Goal: Complete application form

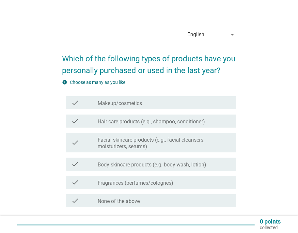
click at [122, 106] on label "Makeup/cosmetics" at bounding box center [120, 103] width 44 height 7
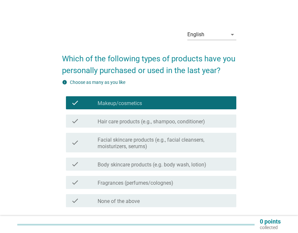
click at [126, 125] on label "Hair care products (e.g., shampoo, conditioner)" at bounding box center [151, 122] width 107 height 7
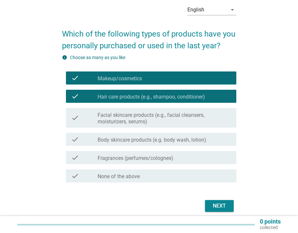
scroll to position [25, 0]
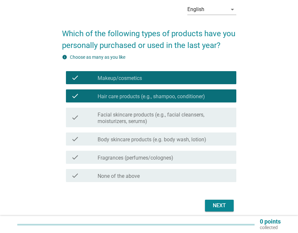
click at [128, 122] on label "Facial skincare products (e.g., facial cleansers, moisturizers, serums)" at bounding box center [164, 118] width 133 height 13
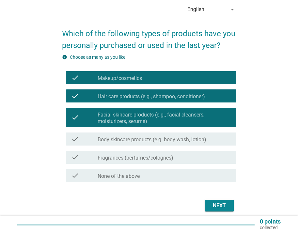
click at [134, 145] on div "check check_box_outline_blank Body skincare products (e.g. body wash, lotion)" at bounding box center [151, 139] width 170 height 13
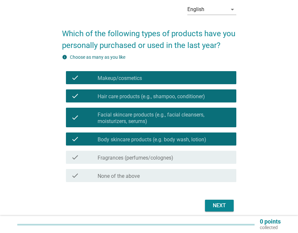
click at [134, 158] on label "Fragrances (perfumes/colognes)" at bounding box center [136, 158] width 76 height 7
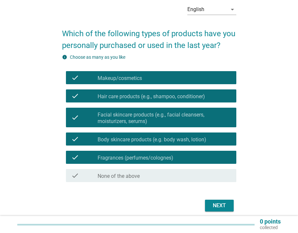
click at [218, 206] on div "Next" at bounding box center [219, 206] width 18 height 8
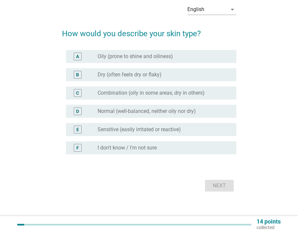
scroll to position [0, 0]
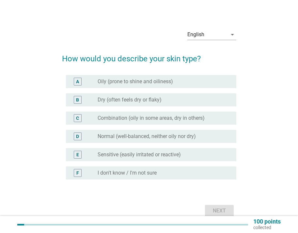
click at [129, 116] on label "Combination (oily in some areas, dry in others)" at bounding box center [151, 118] width 107 height 7
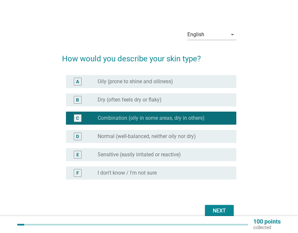
click at [220, 212] on div "Next" at bounding box center [219, 211] width 18 height 8
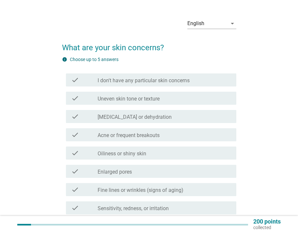
scroll to position [13, 0]
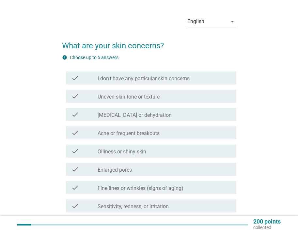
click at [152, 98] on label "Uneven skin tone or texture" at bounding box center [129, 97] width 62 height 7
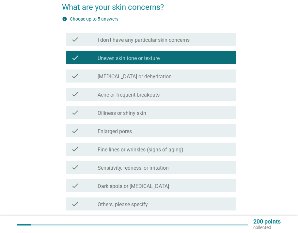
scroll to position [52, 0]
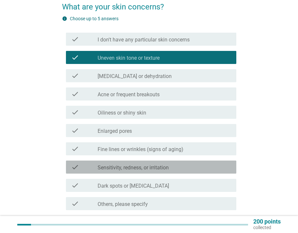
click at [138, 167] on label "Sensitivity, redness, or irritation" at bounding box center [133, 168] width 71 height 7
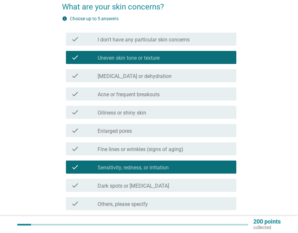
scroll to position [65, 0]
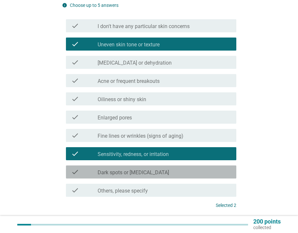
click at [138, 173] on label "Dark spots or [MEDICAL_DATA]" at bounding box center [134, 172] width 72 height 7
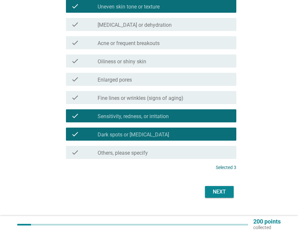
scroll to position [111, 0]
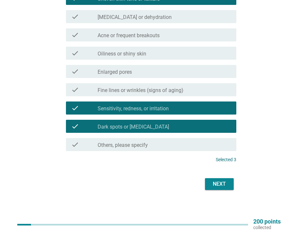
click at [216, 185] on div "Next" at bounding box center [219, 184] width 18 height 8
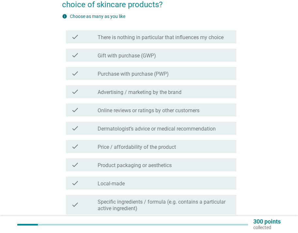
scroll to position [67, 0]
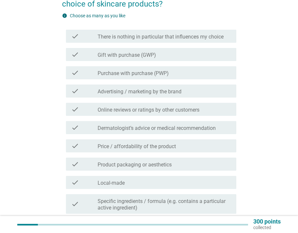
click at [179, 129] on label "Dermatologist’s advice or medical recommendation" at bounding box center [157, 128] width 118 height 7
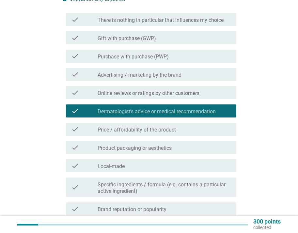
scroll to position [90, 0]
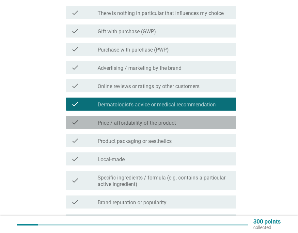
click at [171, 126] on div "check check_box_outline_blank Price / affordability of the product" at bounding box center [151, 122] width 170 height 13
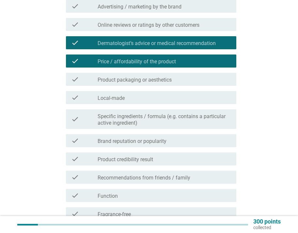
scroll to position [153, 0]
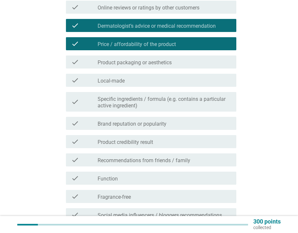
click at [163, 126] on label "Brand reputation or popularity" at bounding box center [132, 124] width 69 height 7
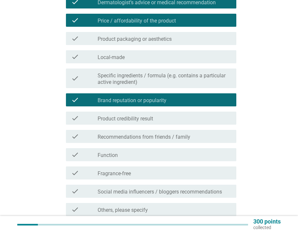
scroll to position [195, 0]
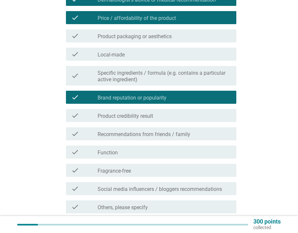
click at [157, 118] on div "check_box_outline_blank Product credibility result" at bounding box center [164, 116] width 133 height 8
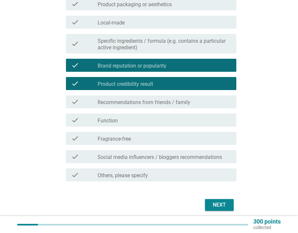
scroll to position [228, 0]
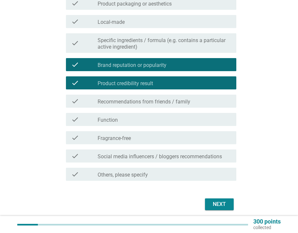
click at [148, 130] on div "check check_box_outline_blank Fragrance-free" at bounding box center [149, 138] width 174 height 18
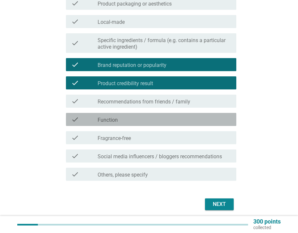
click at [148, 123] on div "check_box_outline_blank Function" at bounding box center [164, 120] width 133 height 8
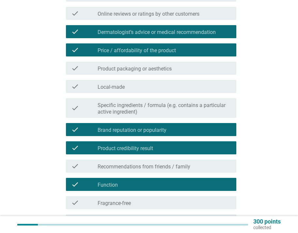
scroll to position [173, 0]
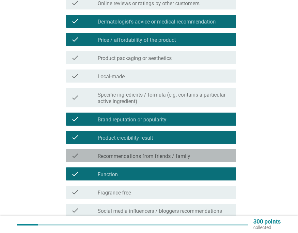
click at [154, 158] on label "Recommendations from friends / family" at bounding box center [144, 156] width 93 height 7
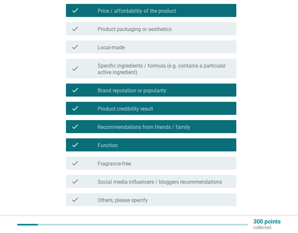
scroll to position [248, 0]
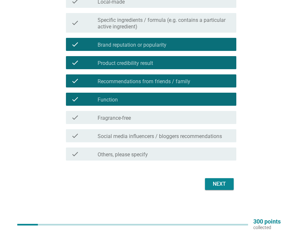
click at [214, 191] on div "Next" at bounding box center [149, 184] width 174 height 16
click at [216, 184] on div "Next" at bounding box center [219, 184] width 18 height 8
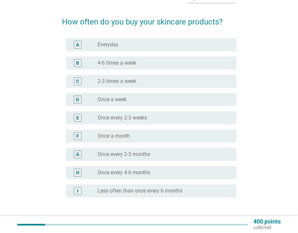
scroll to position [38, 0]
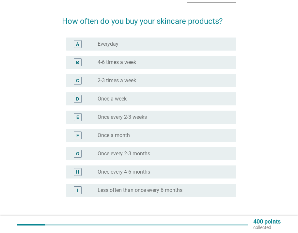
click at [172, 139] on div "F radio_button_unchecked Once a month" at bounding box center [151, 135] width 170 height 13
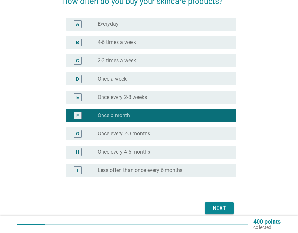
scroll to position [82, 0]
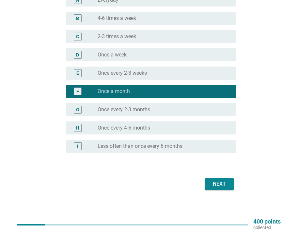
click at [218, 185] on div "Next" at bounding box center [219, 184] width 18 height 8
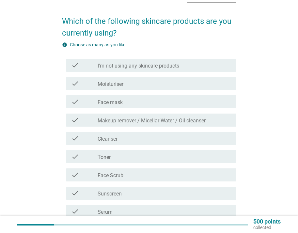
scroll to position [40, 0]
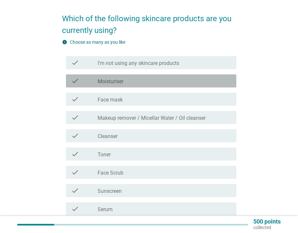
click at [165, 82] on div "check_box_outline_blank Moisturiser" at bounding box center [164, 81] width 133 height 8
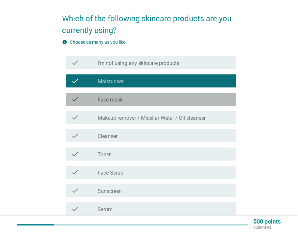
click at [149, 100] on div "check_box_outline_blank Face mask" at bounding box center [164, 99] width 133 height 8
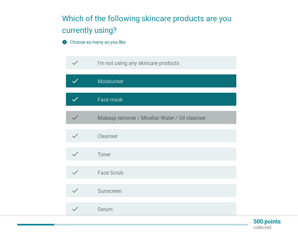
click at [143, 118] on label "Makeup remover / Micellar Water / Oil cleanser" at bounding box center [152, 118] width 108 height 7
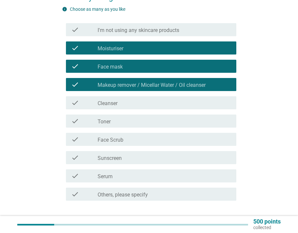
scroll to position [75, 0]
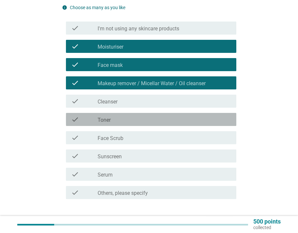
click at [148, 120] on div "check_box_outline_blank Toner" at bounding box center [164, 120] width 133 height 8
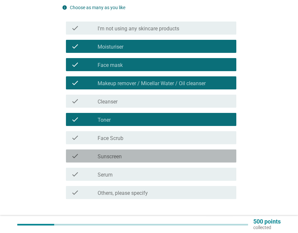
click at [173, 155] on div "check_box_outline_blank Sunscreen" at bounding box center [164, 156] width 133 height 8
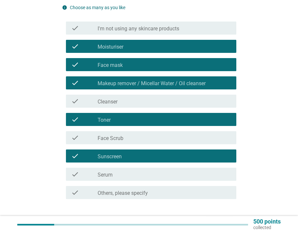
scroll to position [113, 0]
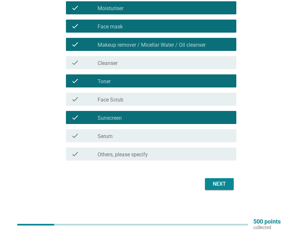
click at [224, 187] on div "Next" at bounding box center [219, 184] width 18 height 8
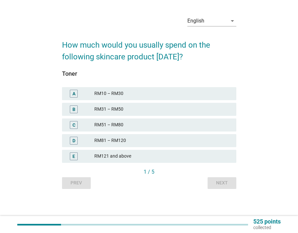
scroll to position [0, 0]
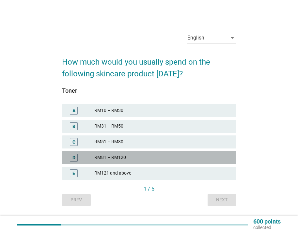
click at [142, 155] on div "RM81 – RM120" at bounding box center [162, 158] width 136 height 8
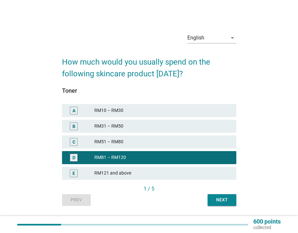
click at [213, 196] on button "Next" at bounding box center [222, 200] width 29 height 12
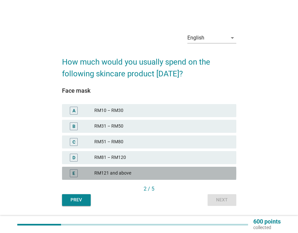
click at [157, 173] on div "RM121 and above" at bounding box center [162, 173] width 136 height 8
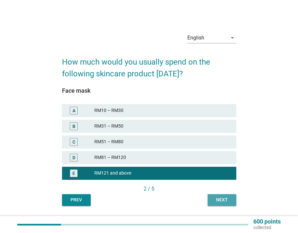
click at [216, 197] on div "Next" at bounding box center [222, 200] width 18 height 7
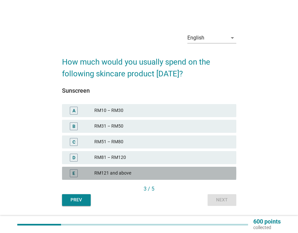
click at [190, 174] on div "RM121 and above" at bounding box center [162, 173] width 136 height 8
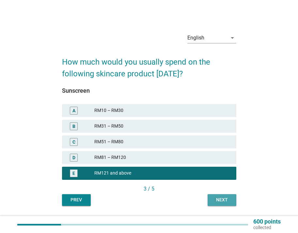
click at [222, 200] on div "Next" at bounding box center [222, 200] width 18 height 7
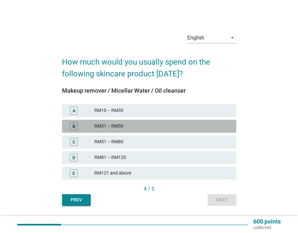
click at [165, 128] on div "RM31 – RM50" at bounding box center [162, 126] width 136 height 8
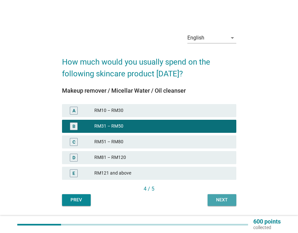
click at [218, 199] on div "Next" at bounding box center [222, 200] width 18 height 7
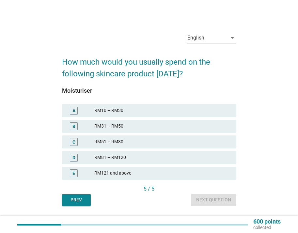
click at [168, 125] on div "RM31 – RM50" at bounding box center [162, 126] width 136 height 8
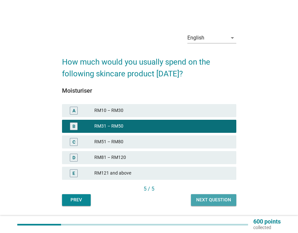
click at [219, 202] on div "Next question" at bounding box center [213, 200] width 35 height 7
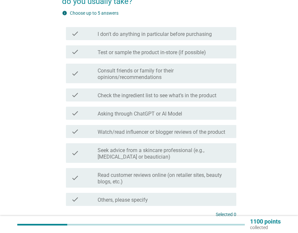
scroll to position [75, 0]
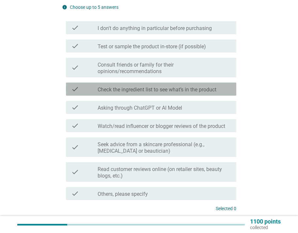
click at [168, 89] on label "Check the ingredient list to see what’s in the product" at bounding box center [157, 90] width 119 height 7
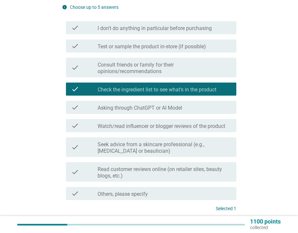
click at [148, 45] on label "Test or sample the product in-store (if possible)" at bounding box center [152, 46] width 108 height 7
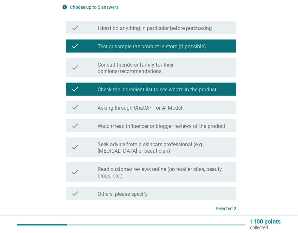
click at [154, 64] on label "Consult friends or family for their opinions/recommendations" at bounding box center [164, 68] width 133 height 13
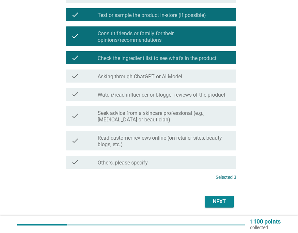
scroll to position [118, 0]
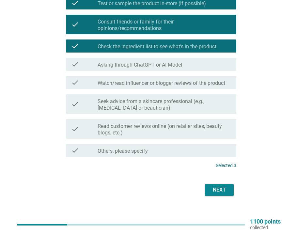
click at [219, 192] on div "Next" at bounding box center [219, 190] width 18 height 8
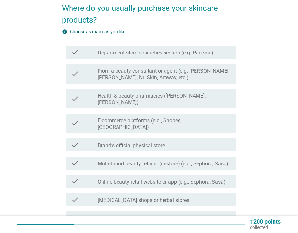
scroll to position [52, 0]
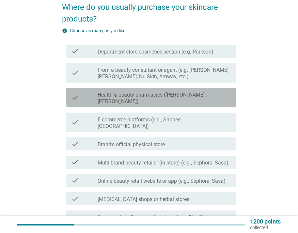
click at [166, 99] on div "check check_box_outline_blank Health & beauty pharmacies (e.g. Guardian, Watson…" at bounding box center [151, 98] width 170 height 20
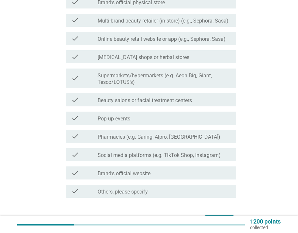
scroll to position [196, 0]
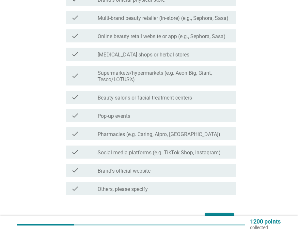
click at [163, 167] on div "check_box_outline_blank Brand’s official website" at bounding box center [164, 171] width 133 height 8
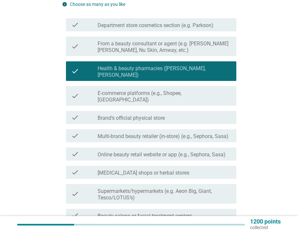
scroll to position [68, 0]
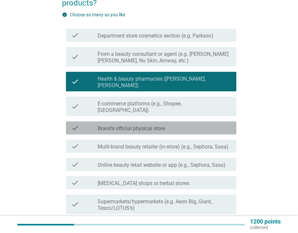
click at [154, 125] on label "Brand’s official physical store" at bounding box center [131, 128] width 67 height 7
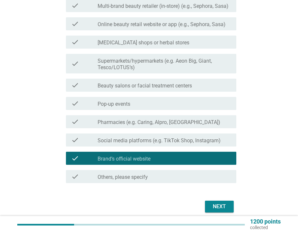
scroll to position [218, 0]
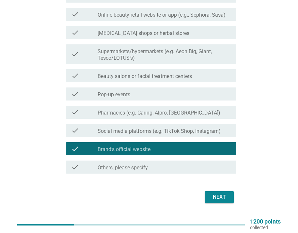
click at [213, 193] on div "Next" at bounding box center [219, 197] width 18 height 8
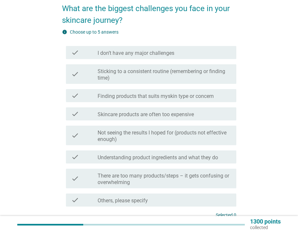
scroll to position [51, 0]
click at [170, 98] on label "Finding products that suits myskin type or concern" at bounding box center [156, 96] width 116 height 7
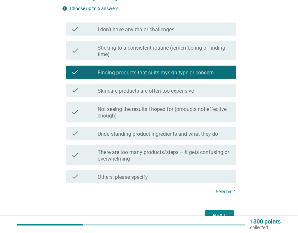
scroll to position [75, 0]
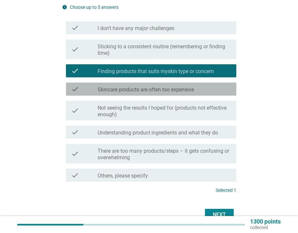
click at [167, 92] on label "Skincare products are often too expensive" at bounding box center [146, 90] width 96 height 7
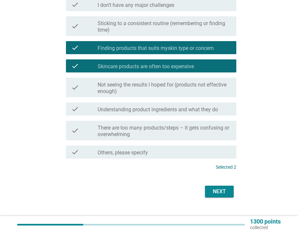
scroll to position [99, 0]
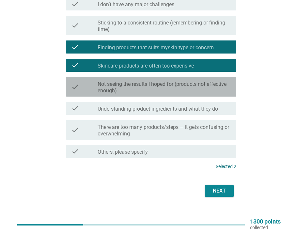
click at [161, 83] on label "Not seeing the results I hoped for (products not effective enough)" at bounding box center [164, 87] width 133 height 13
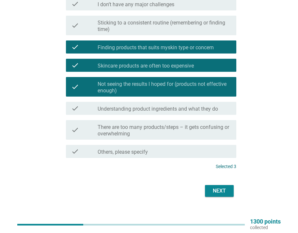
scroll to position [106, 0]
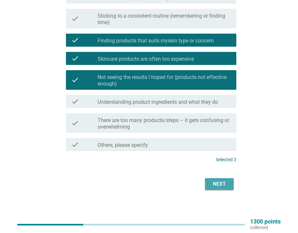
click at [215, 182] on div "Next" at bounding box center [219, 184] width 18 height 8
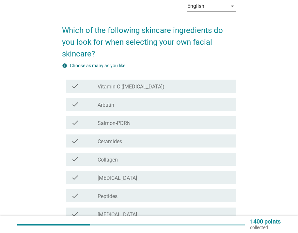
scroll to position [27, 0]
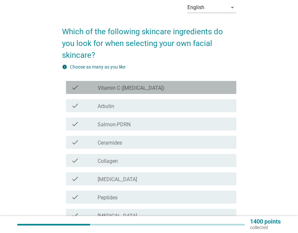
click at [164, 87] on div "check_box_outline_blank Vitamin C ([MEDICAL_DATA])" at bounding box center [164, 88] width 133 height 8
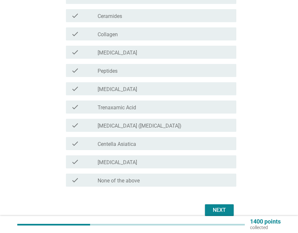
scroll to position [159, 0]
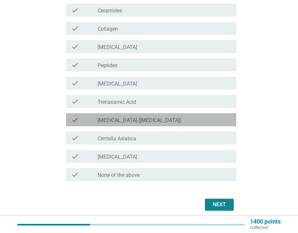
click at [149, 123] on label "[MEDICAL_DATA] ([MEDICAL_DATA])" at bounding box center [140, 120] width 84 height 7
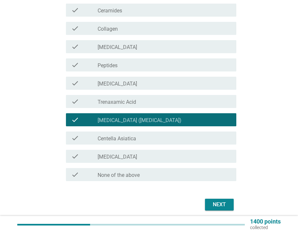
click at [163, 156] on div "check_box_outline_blank [MEDICAL_DATA]" at bounding box center [164, 156] width 133 height 8
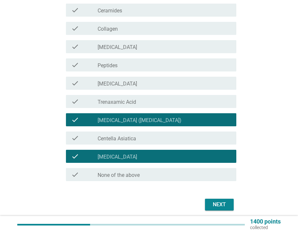
click at [219, 207] on div "Next" at bounding box center [219, 205] width 18 height 8
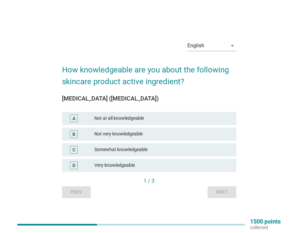
click at [150, 148] on div "Somewhat knowledgeable" at bounding box center [162, 150] width 136 height 8
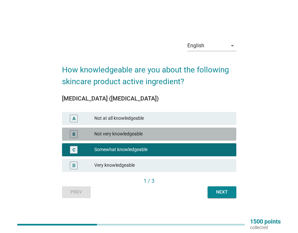
click at [184, 137] on div "Not very knowledgeable" at bounding box center [162, 134] width 136 height 8
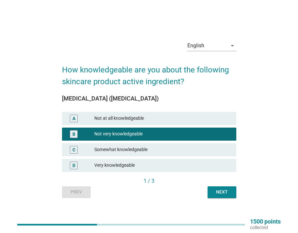
click at [215, 188] on button "Next" at bounding box center [222, 192] width 29 height 12
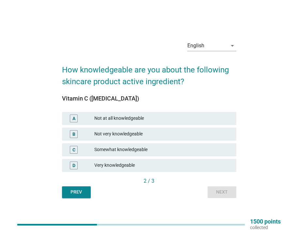
click at [161, 132] on div "Not very knowledgeable" at bounding box center [162, 134] width 136 height 8
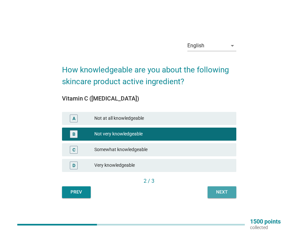
click at [217, 196] on button "Next" at bounding box center [222, 192] width 29 height 12
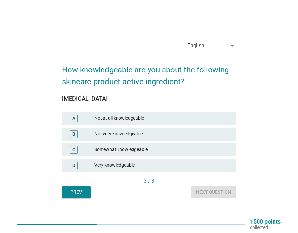
click at [163, 134] on div "Not very knowledgeable" at bounding box center [162, 134] width 136 height 8
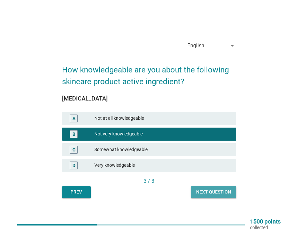
click at [223, 195] on div "Next question" at bounding box center [213, 192] width 35 height 7
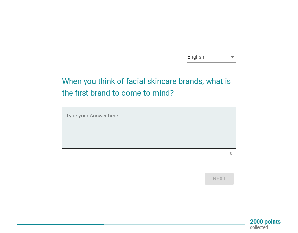
click at [148, 136] on textarea "Type your Answer here" at bounding box center [151, 132] width 170 height 34
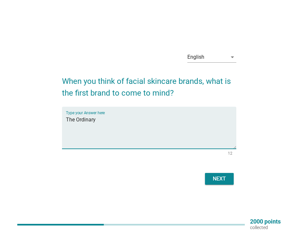
type textarea "The Ordinary"
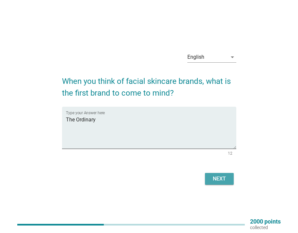
click at [219, 180] on div "Next" at bounding box center [219, 179] width 18 height 8
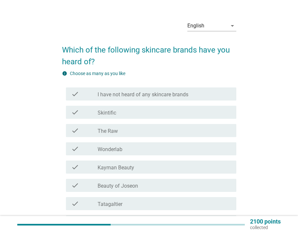
scroll to position [13, 0]
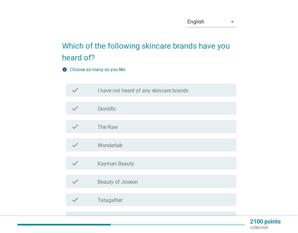
click at [149, 106] on div "check_box_outline_blank Skintific" at bounding box center [164, 108] width 133 height 8
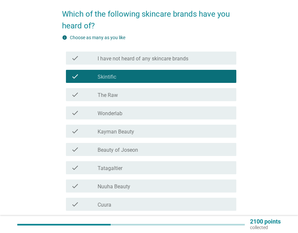
scroll to position [48, 0]
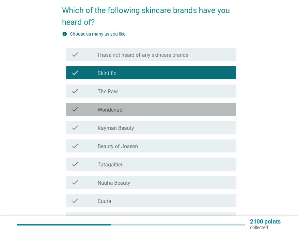
click at [145, 106] on div "check_box_outline_blank Wonderlab" at bounding box center [164, 109] width 133 height 8
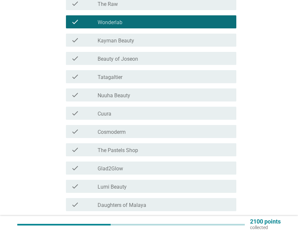
scroll to position [148, 0]
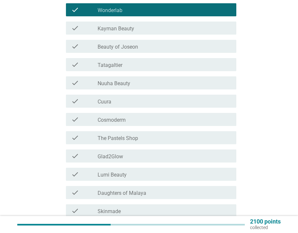
click at [133, 116] on div "check_box_outline_blank Cosmoderm" at bounding box center [164, 120] width 133 height 8
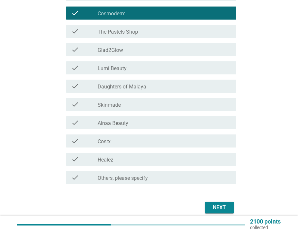
scroll to position [264, 0]
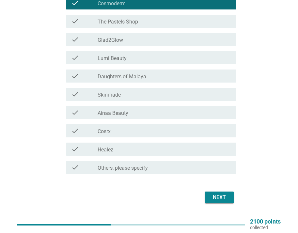
click at [139, 126] on div "check check_box_outline_blank Cosrx" at bounding box center [151, 130] width 170 height 13
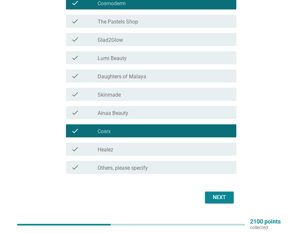
click at [220, 204] on div "Next" at bounding box center [149, 198] width 174 height 16
click at [220, 200] on div "Next" at bounding box center [219, 198] width 18 height 8
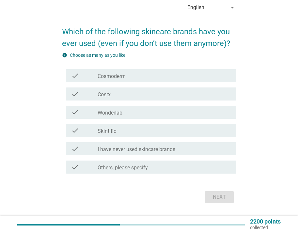
scroll to position [30, 0]
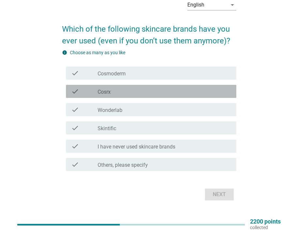
click at [178, 87] on div "check check_box_outline_blank Cosrx" at bounding box center [151, 91] width 170 height 13
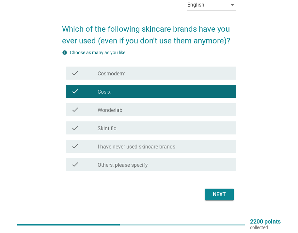
click at [179, 128] on div "check_box_outline_blank Skintific" at bounding box center [164, 128] width 133 height 8
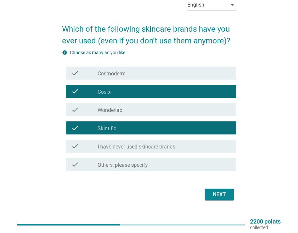
click at [215, 195] on div "Next" at bounding box center [219, 195] width 18 height 8
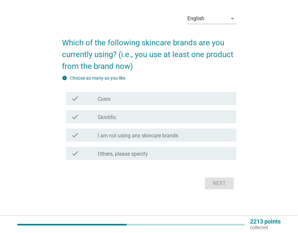
scroll to position [0, 0]
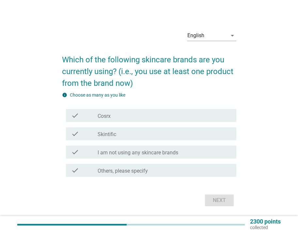
click at [155, 136] on div "check_box Skintific" at bounding box center [164, 134] width 133 height 8
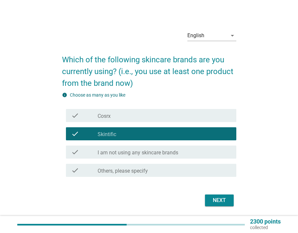
click at [212, 197] on div "Next" at bounding box center [219, 201] width 18 height 8
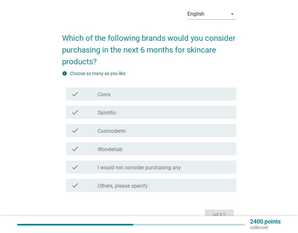
scroll to position [27, 0]
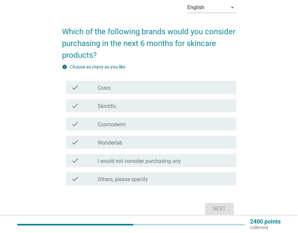
click at [128, 107] on div "check_box Skintific" at bounding box center [164, 106] width 133 height 8
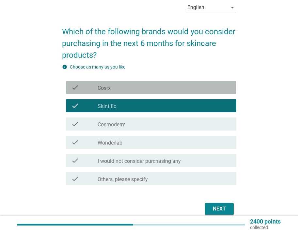
click at [121, 93] on div "check check_box Cosrx" at bounding box center [151, 87] width 170 height 13
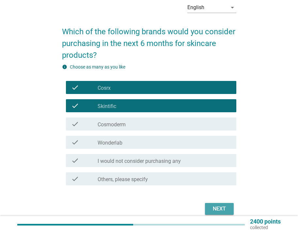
click at [208, 207] on button "Next" at bounding box center [219, 209] width 29 height 12
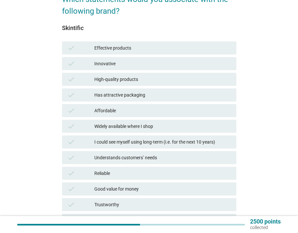
scroll to position [36, 0]
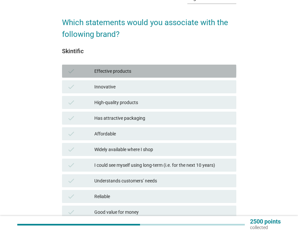
click at [132, 74] on div "Effective products" at bounding box center [162, 71] width 136 height 8
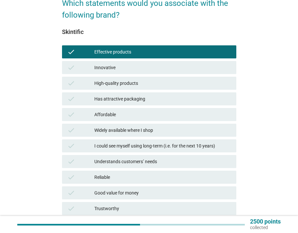
scroll to position [56, 0]
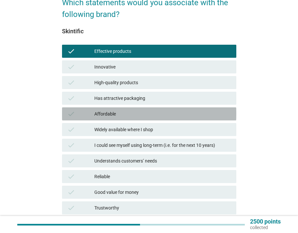
click at [134, 111] on div "Affordable" at bounding box center [162, 114] width 136 height 8
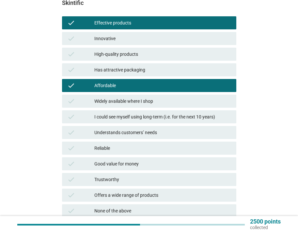
scroll to position [85, 0]
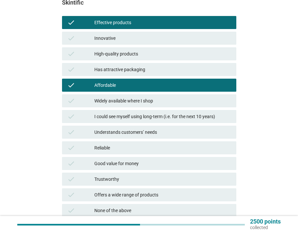
click at [136, 115] on div "I could see myself using long-term (i.e. for the next 10 years)" at bounding box center [162, 117] width 136 height 8
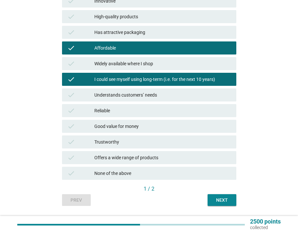
scroll to position [136, 0]
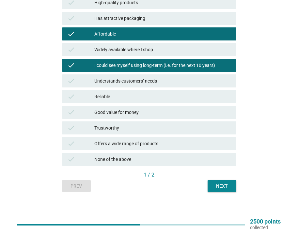
click at [167, 99] on div "Reliable" at bounding box center [162, 97] width 136 height 8
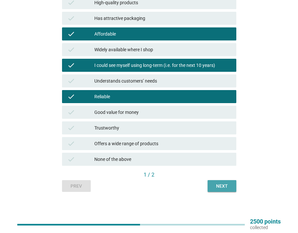
click at [218, 183] on div "Next" at bounding box center [222, 186] width 18 height 7
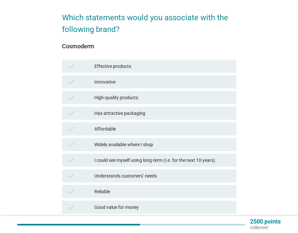
scroll to position [43, 0]
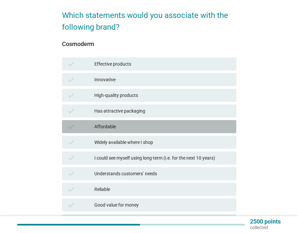
click at [139, 131] on div "check Affordable" at bounding box center [149, 126] width 174 height 13
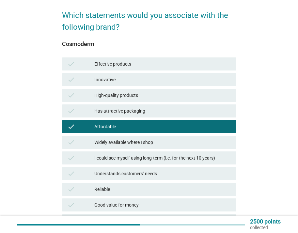
click at [141, 196] on div "check Reliable" at bounding box center [149, 190] width 177 height 16
click at [140, 191] on div "Reliable" at bounding box center [162, 189] width 136 height 8
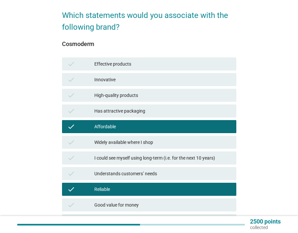
click at [139, 104] on div "check Has attractive packaging" at bounding box center [149, 111] width 177 height 16
click at [144, 111] on div "Has attractive packaging" at bounding box center [162, 111] width 136 height 8
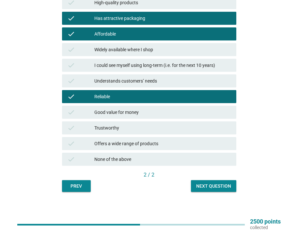
scroll to position [110, 0]
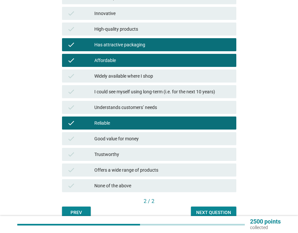
click at [133, 42] on div "Has attractive packaging" at bounding box center [162, 45] width 136 height 8
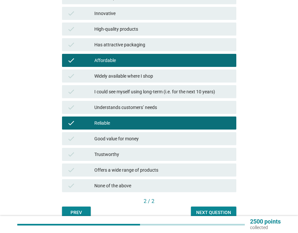
click at [123, 151] on div "Trustworthy" at bounding box center [162, 155] width 136 height 8
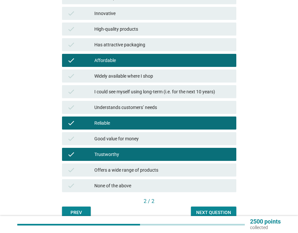
click at [134, 142] on div "Good value for money" at bounding box center [162, 139] width 136 height 8
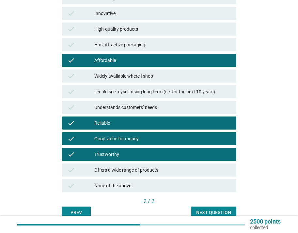
click at [206, 208] on button "Next question" at bounding box center [213, 213] width 45 height 12
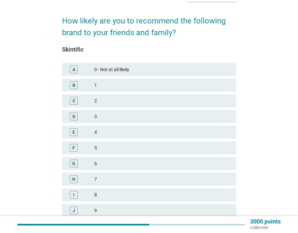
scroll to position [45, 0]
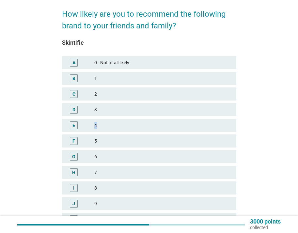
click at [157, 122] on div "4" at bounding box center [162, 125] width 136 height 8
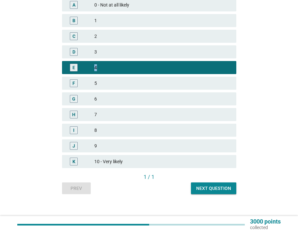
scroll to position [105, 0]
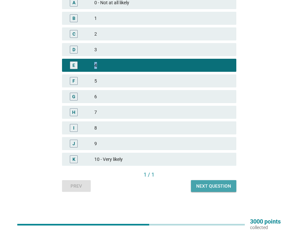
click at [213, 186] on div "Next question" at bounding box center [213, 186] width 35 height 7
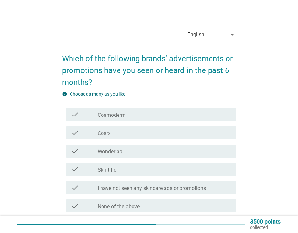
scroll to position [52, 0]
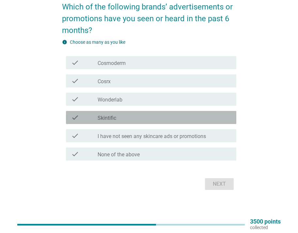
click at [160, 118] on div "check_box_outline_blank Skintific" at bounding box center [164, 118] width 133 height 8
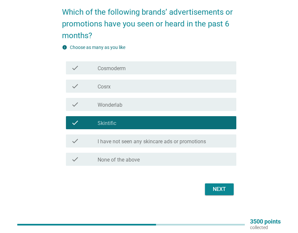
scroll to position [46, 0]
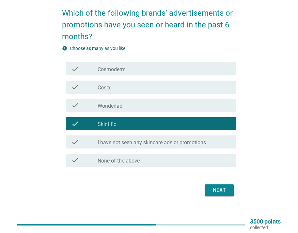
click at [219, 192] on div "Next" at bounding box center [219, 190] width 18 height 8
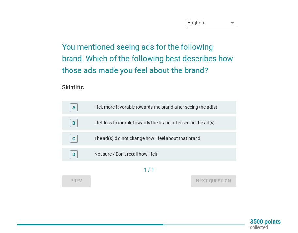
scroll to position [0, 0]
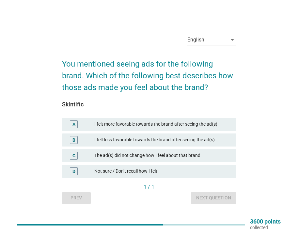
click at [147, 124] on div "I felt more favorable towards the brand after seeing the ad(s)" at bounding box center [162, 124] width 136 height 8
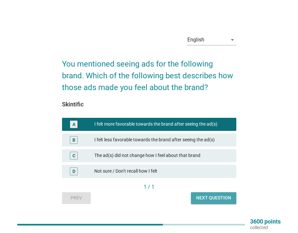
click at [220, 193] on button "Next question" at bounding box center [213, 198] width 45 height 12
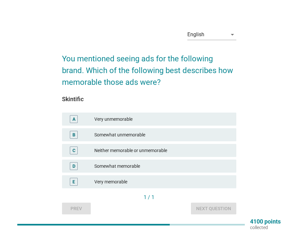
click at [149, 162] on div "D Somewhat memorable" at bounding box center [149, 166] width 174 height 13
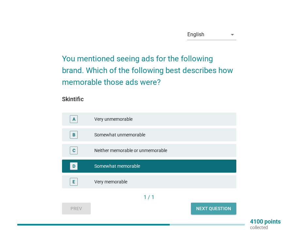
click at [202, 207] on div "Next question" at bounding box center [213, 208] width 35 height 7
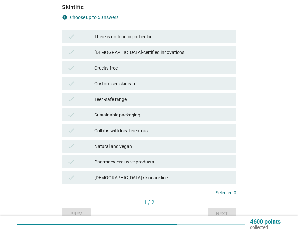
scroll to position [80, 0]
click at [129, 143] on div "Natural and vegan" at bounding box center [162, 147] width 136 height 8
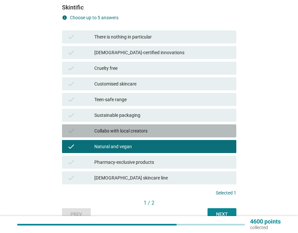
click at [127, 131] on div "Collabs with local creators" at bounding box center [162, 131] width 136 height 8
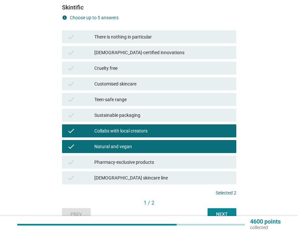
click at [132, 131] on div "Collabs with local creators" at bounding box center [162, 131] width 136 height 8
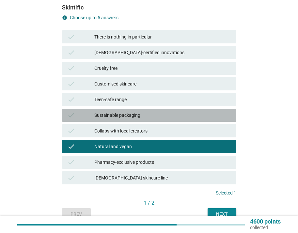
click at [121, 113] on div "Sustainable packaging" at bounding box center [162, 115] width 136 height 8
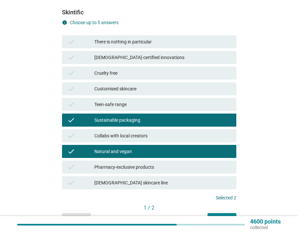
scroll to position [108, 0]
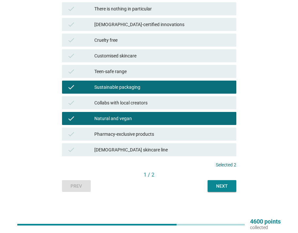
click at [221, 184] on div "Next" at bounding box center [222, 186] width 18 height 7
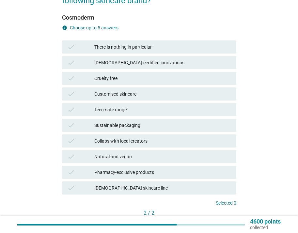
scroll to position [70, 0]
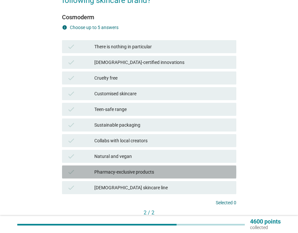
click at [141, 167] on div "check Pharmacy-exclusive products" at bounding box center [149, 172] width 174 height 13
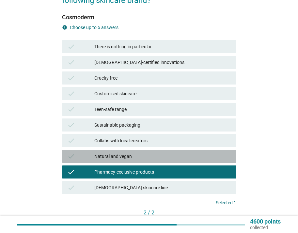
click at [139, 160] on div "check Natural and vegan" at bounding box center [149, 156] width 174 height 13
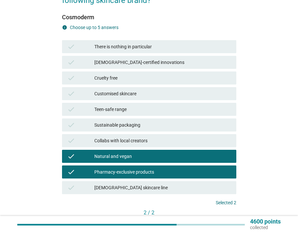
scroll to position [108, 0]
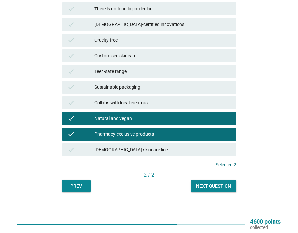
click at [200, 186] on div "Next question" at bounding box center [213, 186] width 35 height 7
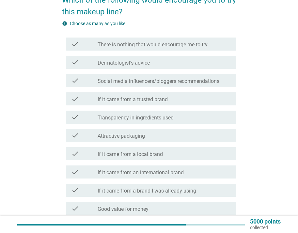
scroll to position [86, 0]
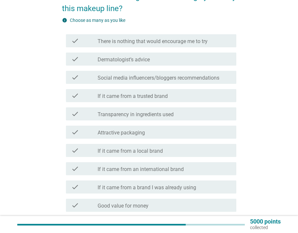
click at [154, 79] on label "Social media influencers/bloggers recommendations" at bounding box center [159, 78] width 122 height 7
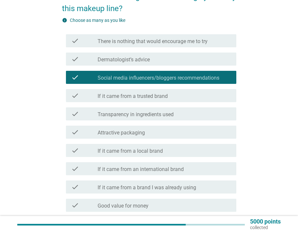
click at [151, 93] on label "If it came from a trusted brand" at bounding box center [133, 96] width 70 height 7
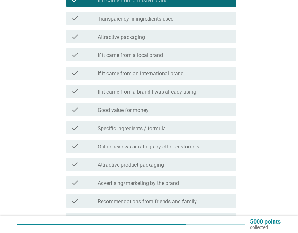
scroll to position [179, 0]
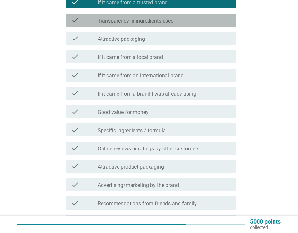
click at [155, 24] on div "check check_box_outline_blank Transparency in ingredients used" at bounding box center [151, 20] width 170 height 13
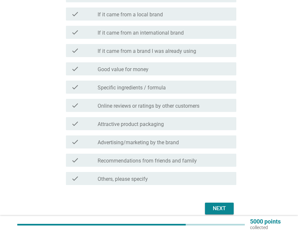
scroll to position [247, 0]
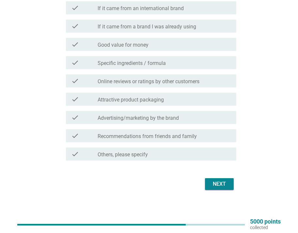
click at [221, 180] on div "Next" at bounding box center [219, 184] width 18 height 8
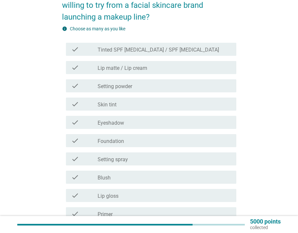
scroll to position [66, 0]
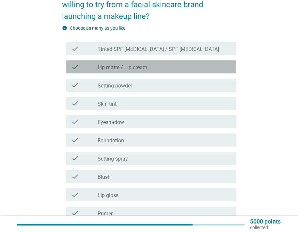
click at [154, 69] on div "check_box_outline_blank Lip matte / Lip cream" at bounding box center [164, 67] width 133 height 8
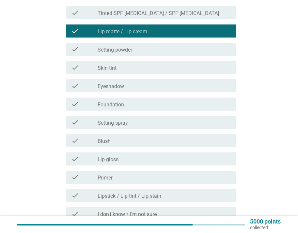
scroll to position [104, 0]
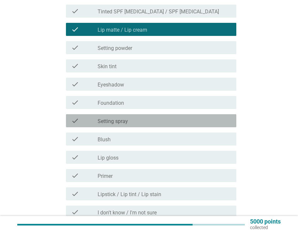
click at [145, 123] on div "check_box_outline_blank Setting spray" at bounding box center [164, 121] width 133 height 8
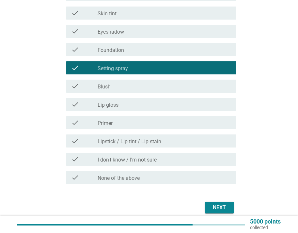
scroll to position [166, 0]
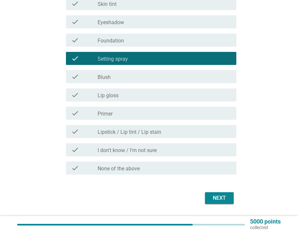
click at [155, 134] on label "Lipstick / Lip tint / Lip stain" at bounding box center [130, 132] width 64 height 7
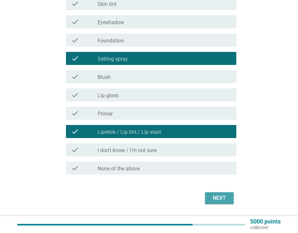
click at [222, 199] on div "Next" at bounding box center [219, 198] width 18 height 8
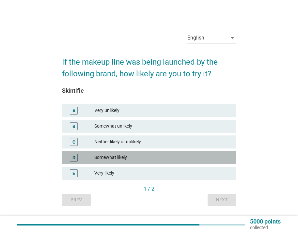
click at [142, 154] on div "Somewhat likely" at bounding box center [162, 158] width 136 height 8
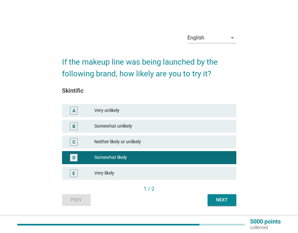
click at [217, 192] on div "1 / 2" at bounding box center [149, 189] width 174 height 8
click at [217, 195] on button "Next" at bounding box center [222, 200] width 29 height 12
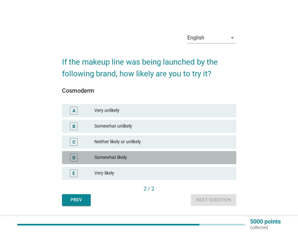
click at [164, 158] on div "Somewhat likely" at bounding box center [162, 158] width 136 height 8
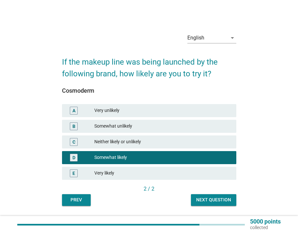
click at [221, 196] on button "Next question" at bounding box center [213, 200] width 45 height 12
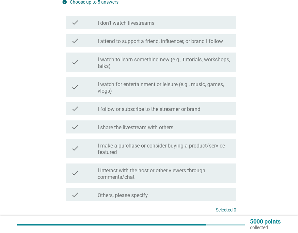
scroll to position [82, 0]
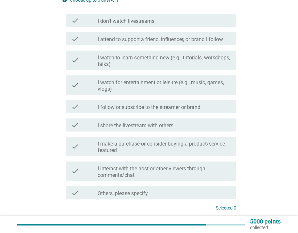
click at [137, 86] on label "I watch for entertainment or leisure (e.g., music, games, vlogs)" at bounding box center [164, 85] width 133 height 13
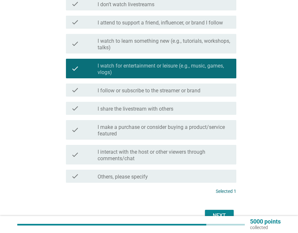
scroll to position [131, 0]
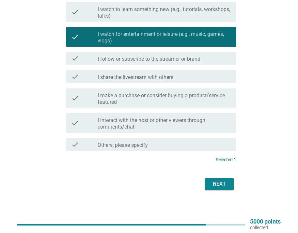
click at [219, 192] on div "English arrow_drop_down What do you typically do when watching a livestream? in…" at bounding box center [149, 42] width 185 height 309
click at [212, 179] on button "Next" at bounding box center [219, 184] width 29 height 12
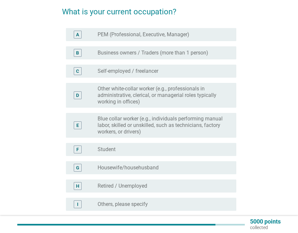
scroll to position [48, 0]
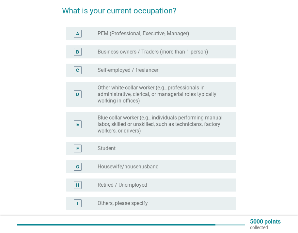
click at [168, 85] on label "Other white-collar worker (e.g., professionals in administrative, clerical, or …" at bounding box center [162, 95] width 128 height 20
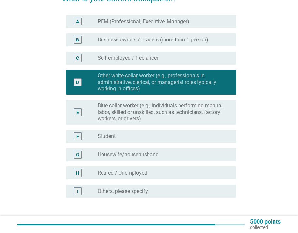
scroll to position [61, 0]
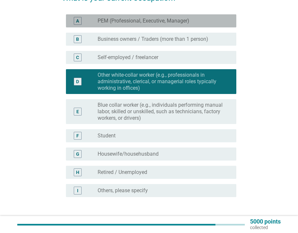
click at [171, 21] on label "PEM (Professional, Executive, Manager)" at bounding box center [144, 21] width 92 height 7
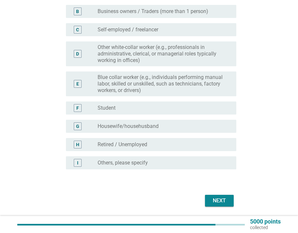
scroll to position [90, 0]
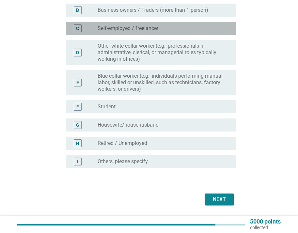
click at [188, 25] on div "radio_button_unchecked Self-employed / freelancer" at bounding box center [162, 28] width 128 height 7
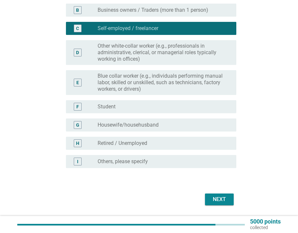
click at [227, 194] on button "Next" at bounding box center [219, 200] width 29 height 12
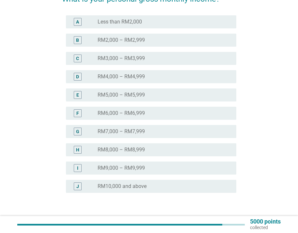
scroll to position [61, 0]
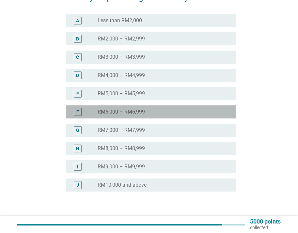
click at [191, 113] on div "radio_button_unchecked RM6,000 – RM6,999" at bounding box center [162, 112] width 128 height 7
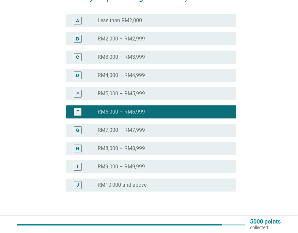
scroll to position [100, 0]
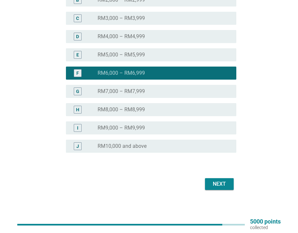
click at [220, 183] on div "Next" at bounding box center [219, 184] width 18 height 8
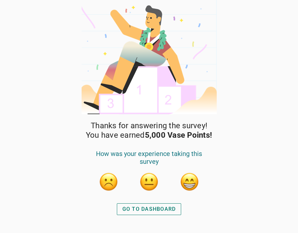
click at [186, 180] on button "button" at bounding box center [190, 182] width 20 height 20
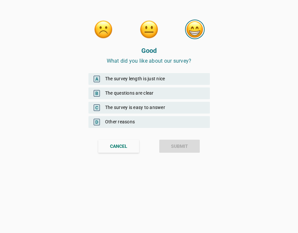
click at [160, 90] on div "B The questions are clear" at bounding box center [148, 94] width 121 height 12
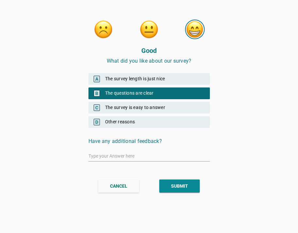
click at [169, 177] on div "CANCEL SUBMIT" at bounding box center [149, 186] width 137 height 24
click at [169, 180] on button "SUBMIT" at bounding box center [179, 186] width 40 height 13
